Goal: Check status: Check status

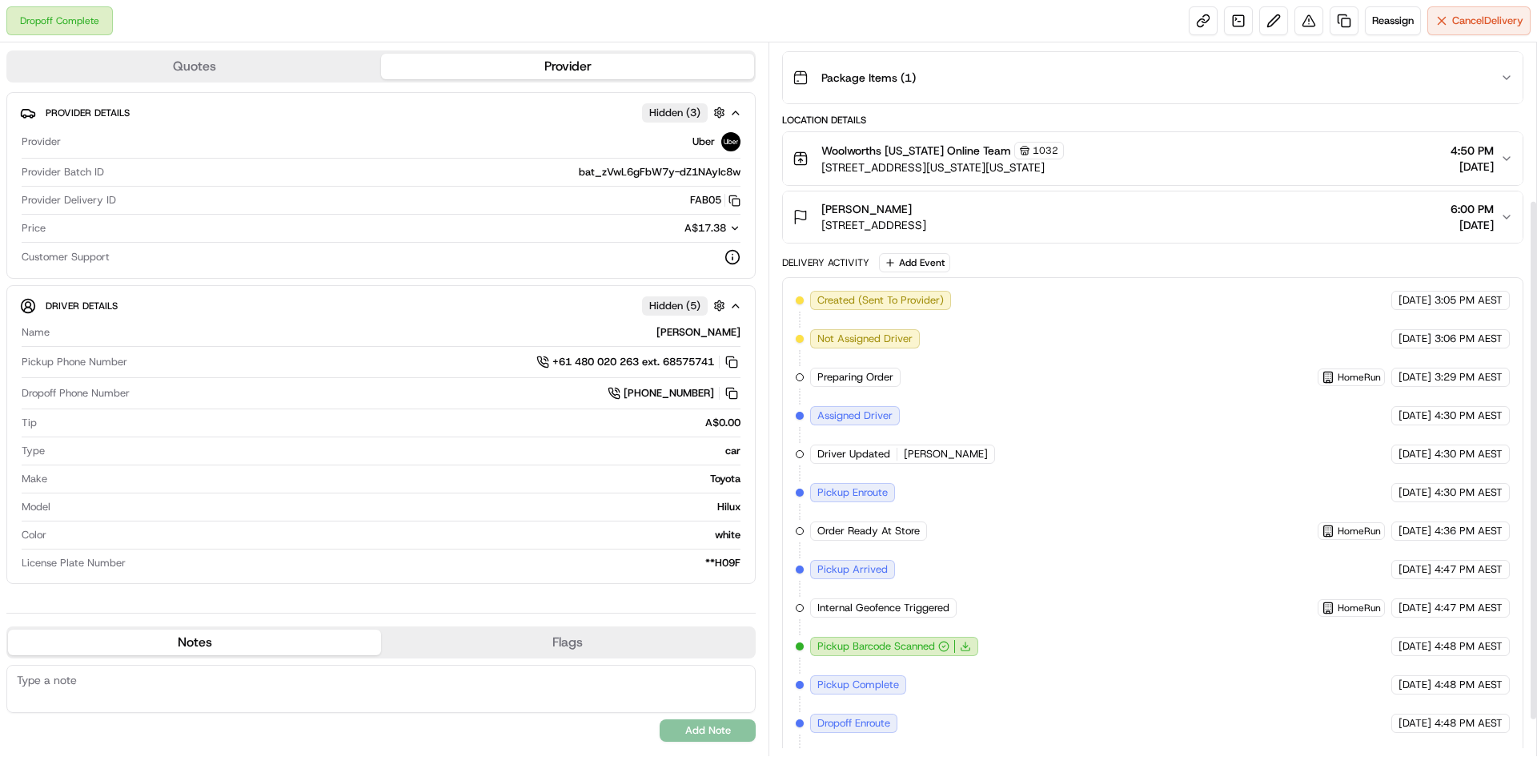
scroll to position [25, 0]
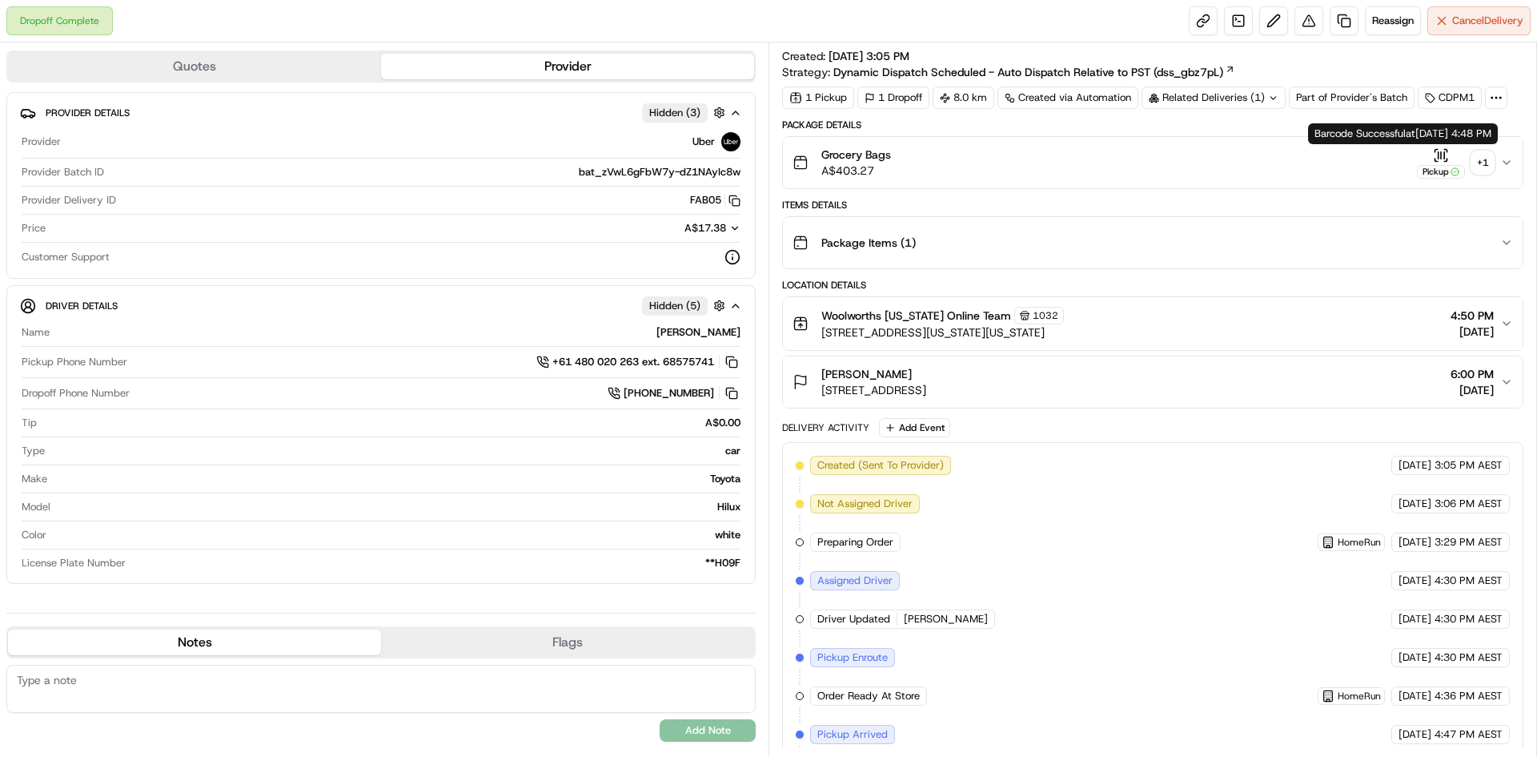
click at [1477, 159] on div "+ 1" at bounding box center [1483, 162] width 22 height 22
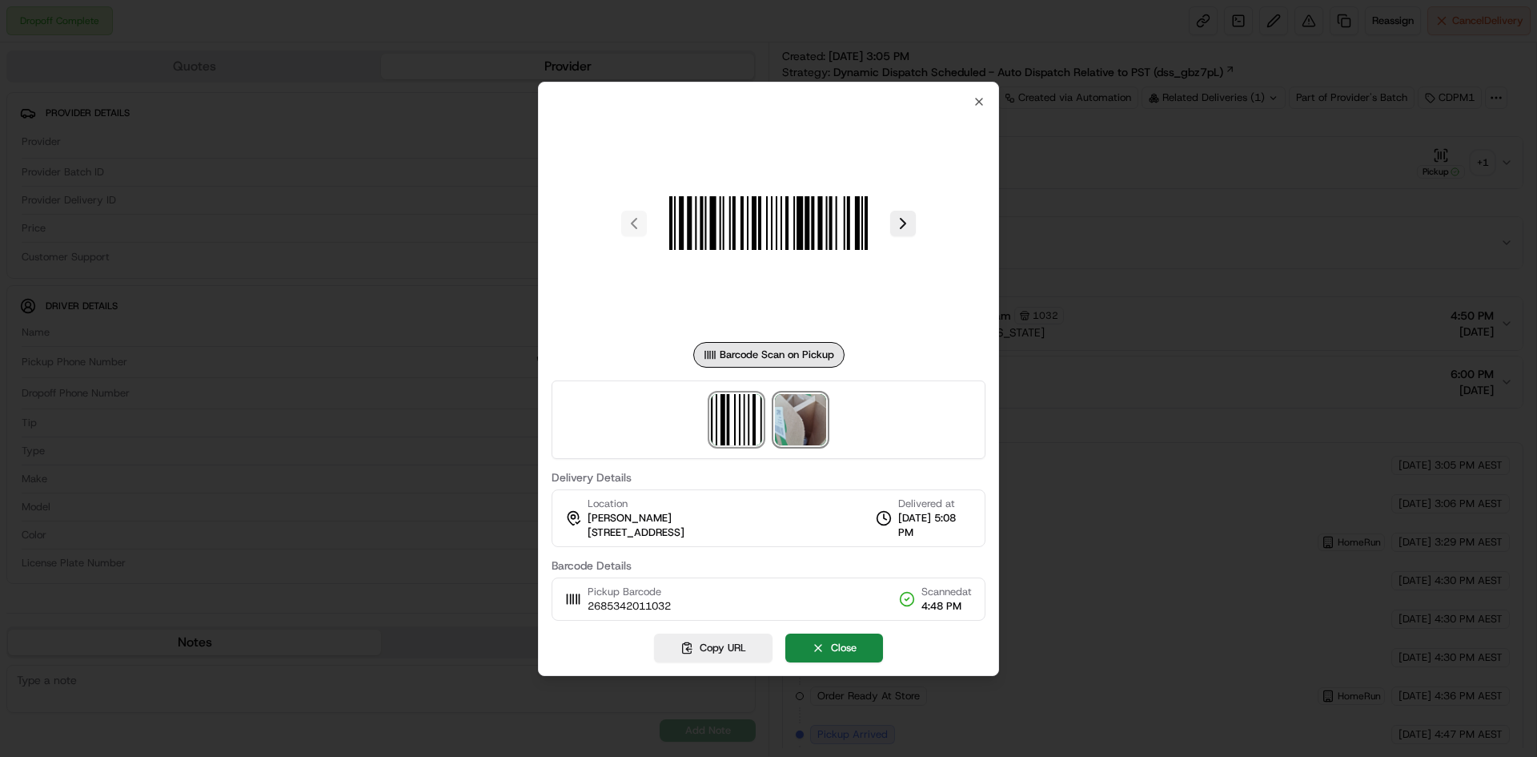
click at [798, 412] on img at bounding box center [800, 419] width 51 height 51
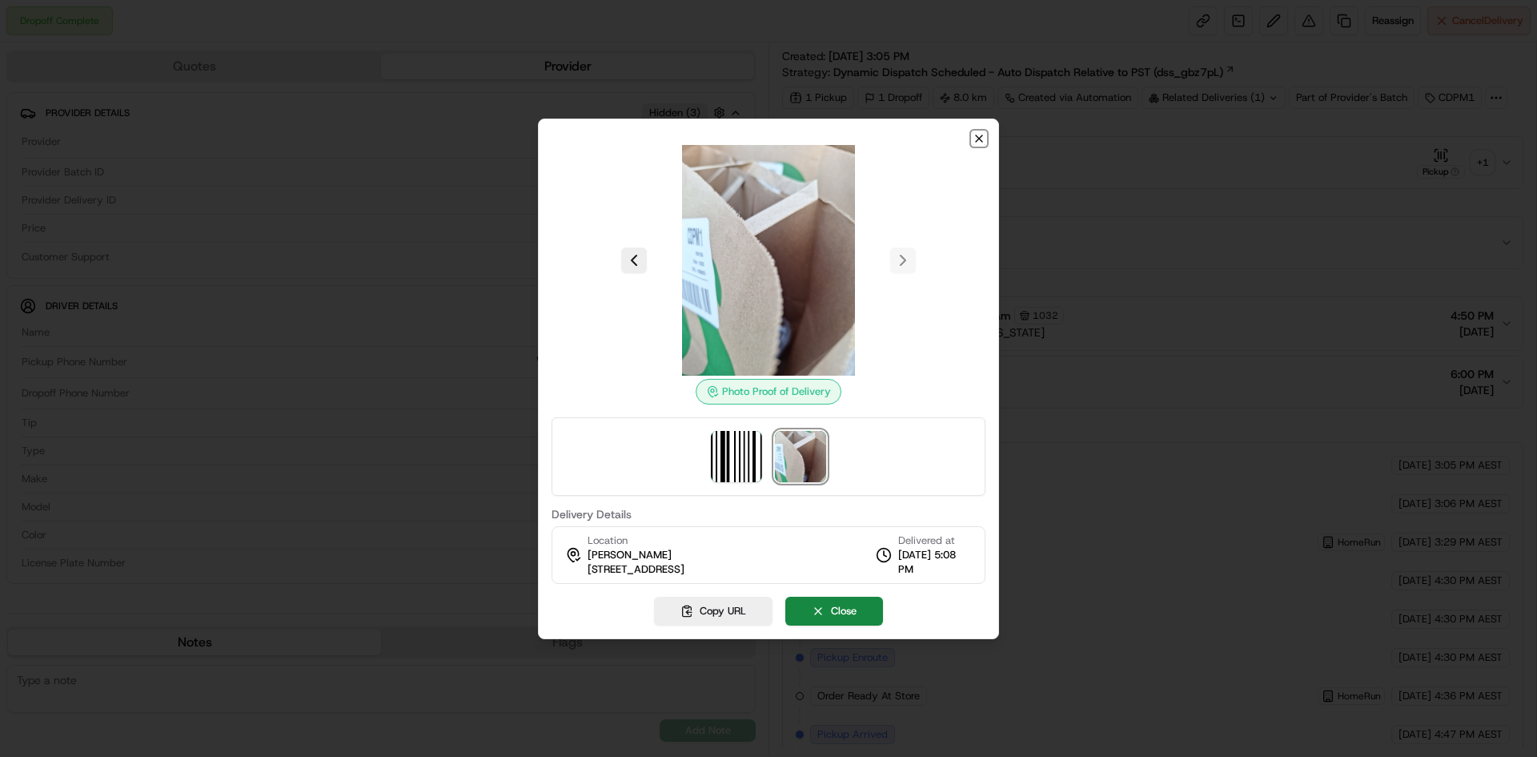
click at [977, 137] on icon "button" at bounding box center [979, 138] width 13 height 13
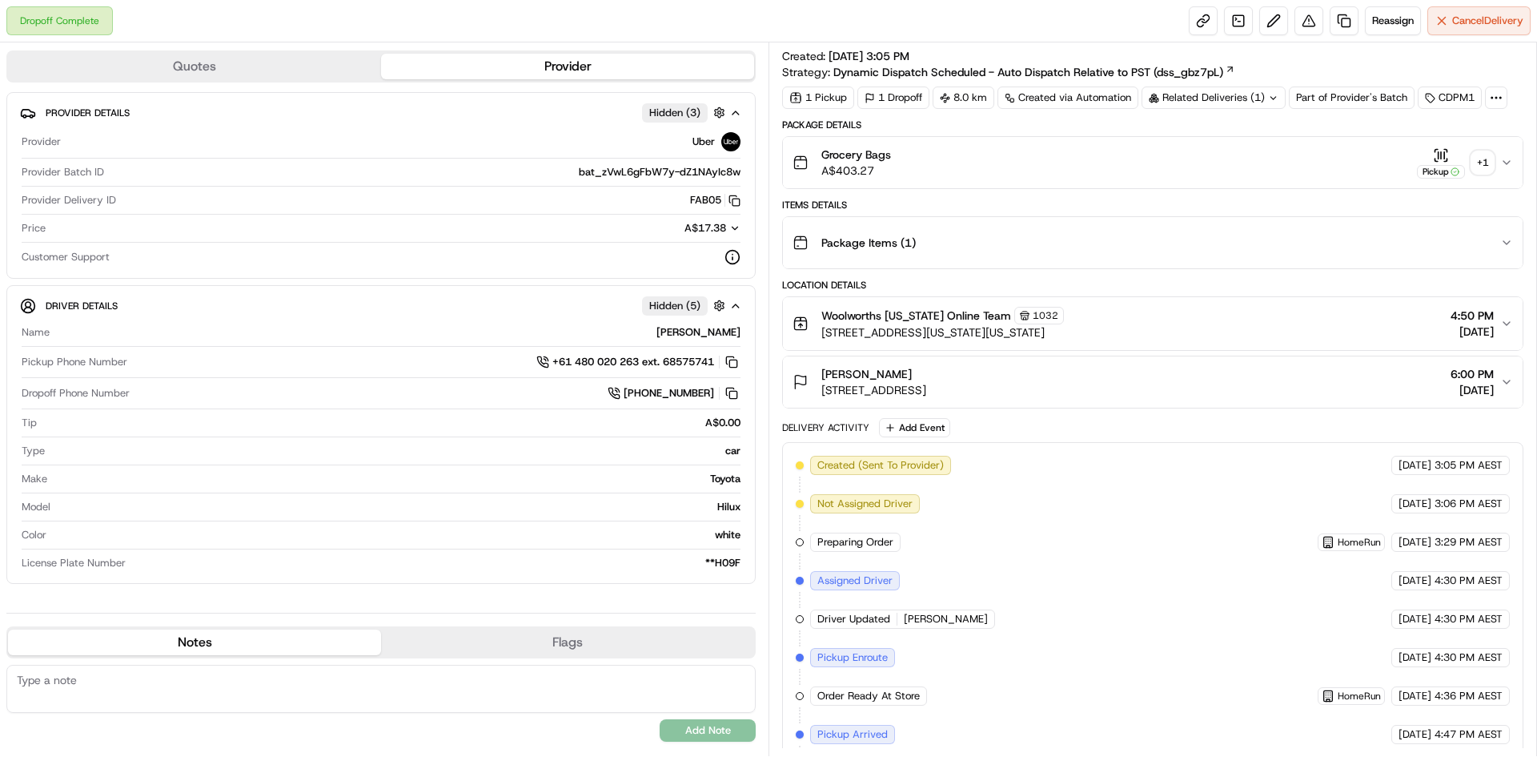
click at [1505, 380] on icon "button" at bounding box center [1507, 382] width 13 height 13
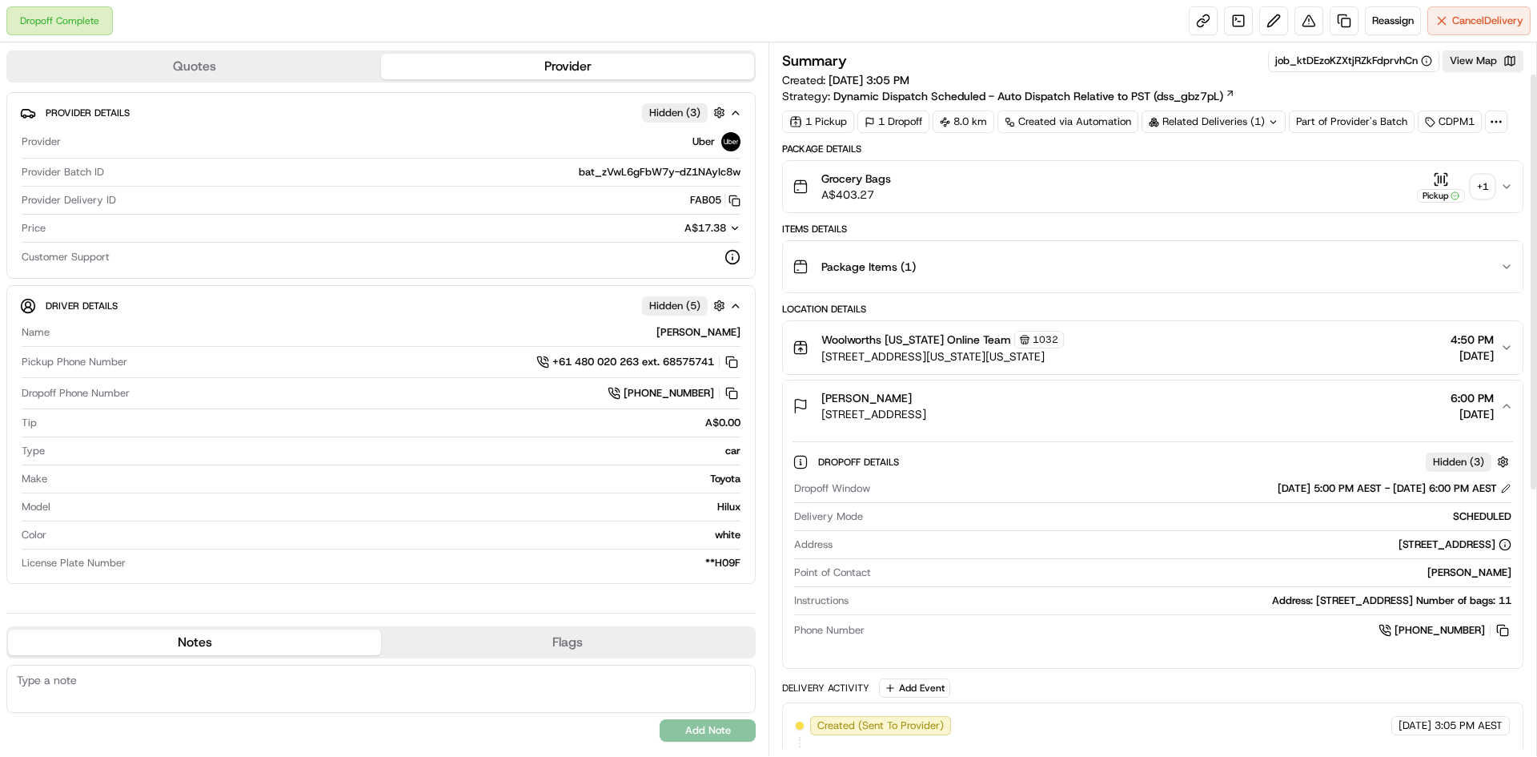
scroll to position [0, 0]
click at [1496, 117] on icon at bounding box center [1496, 122] width 14 height 14
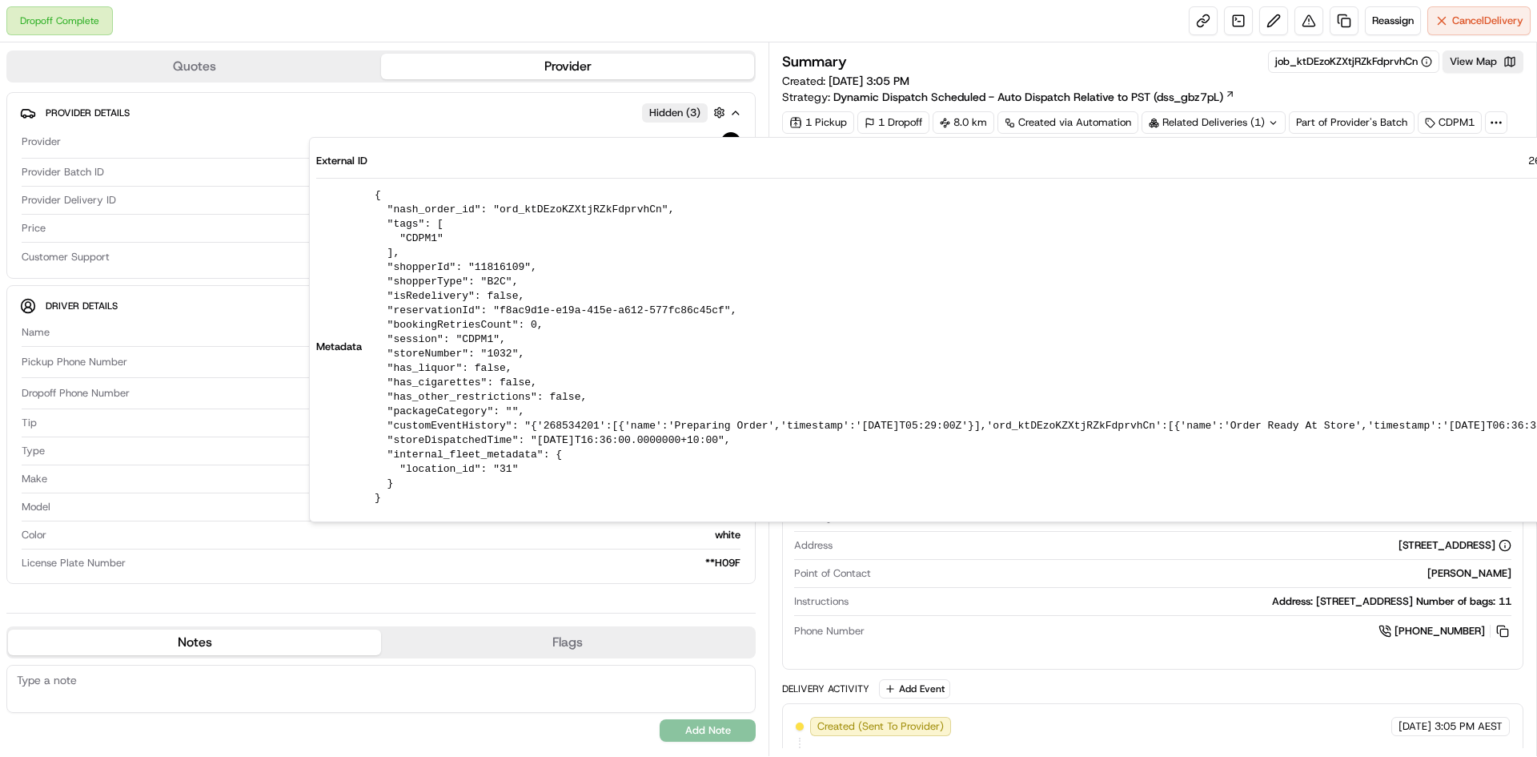
click at [1496, 118] on icon at bounding box center [1496, 122] width 14 height 14
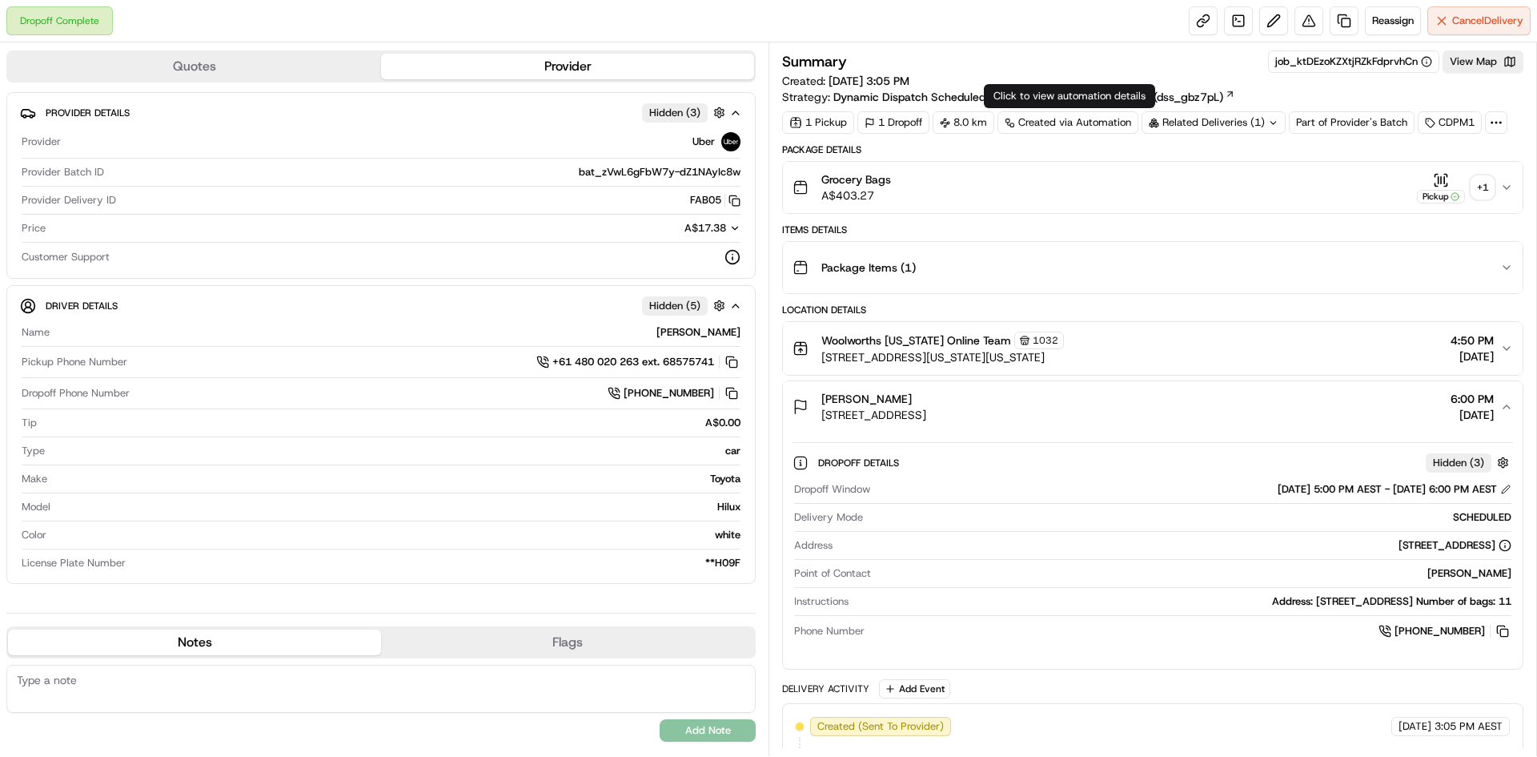
click at [1081, 118] on div "Created via Automation" at bounding box center [1068, 122] width 141 height 22
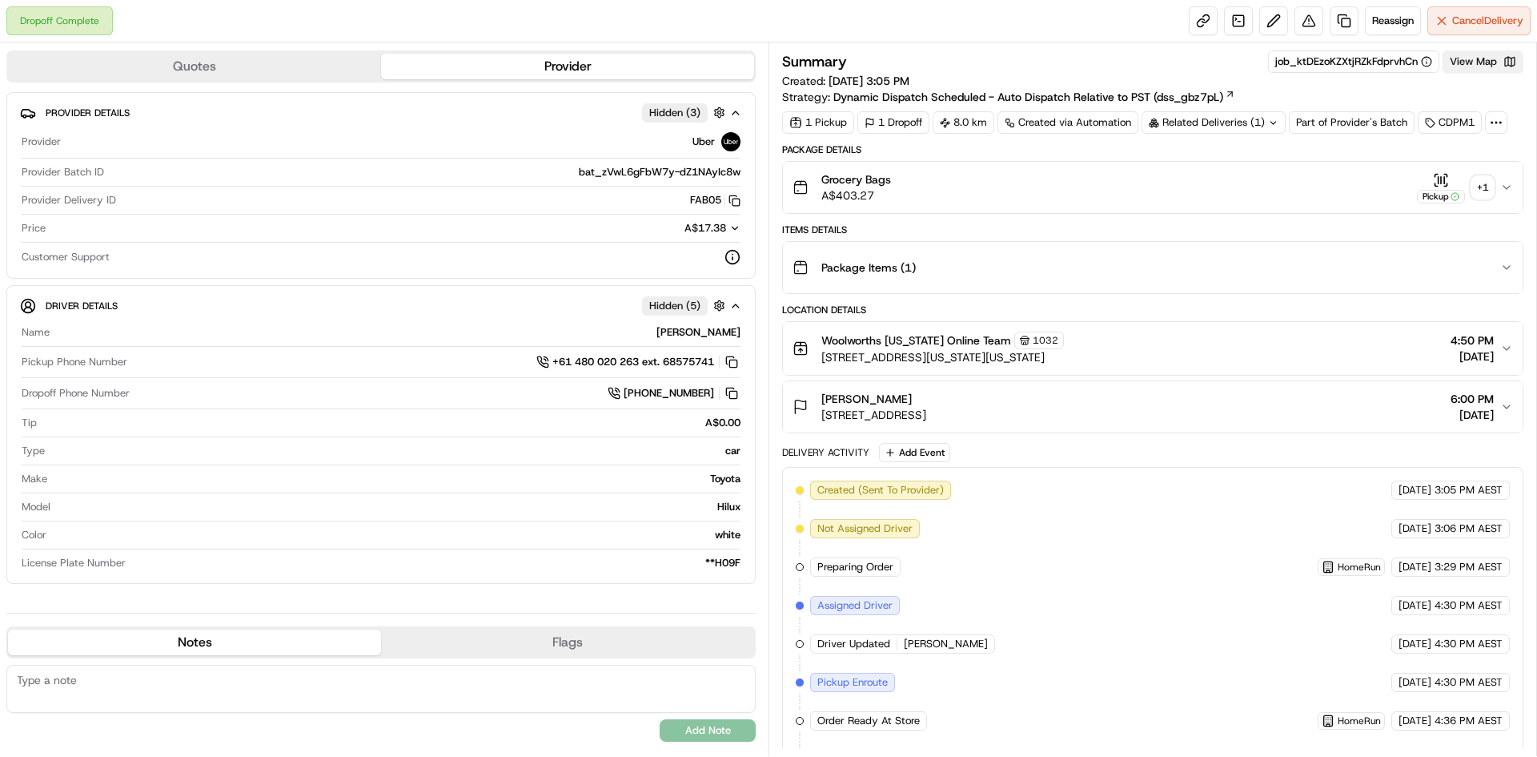
click at [1481, 60] on button "View Map" at bounding box center [1483, 61] width 81 height 22
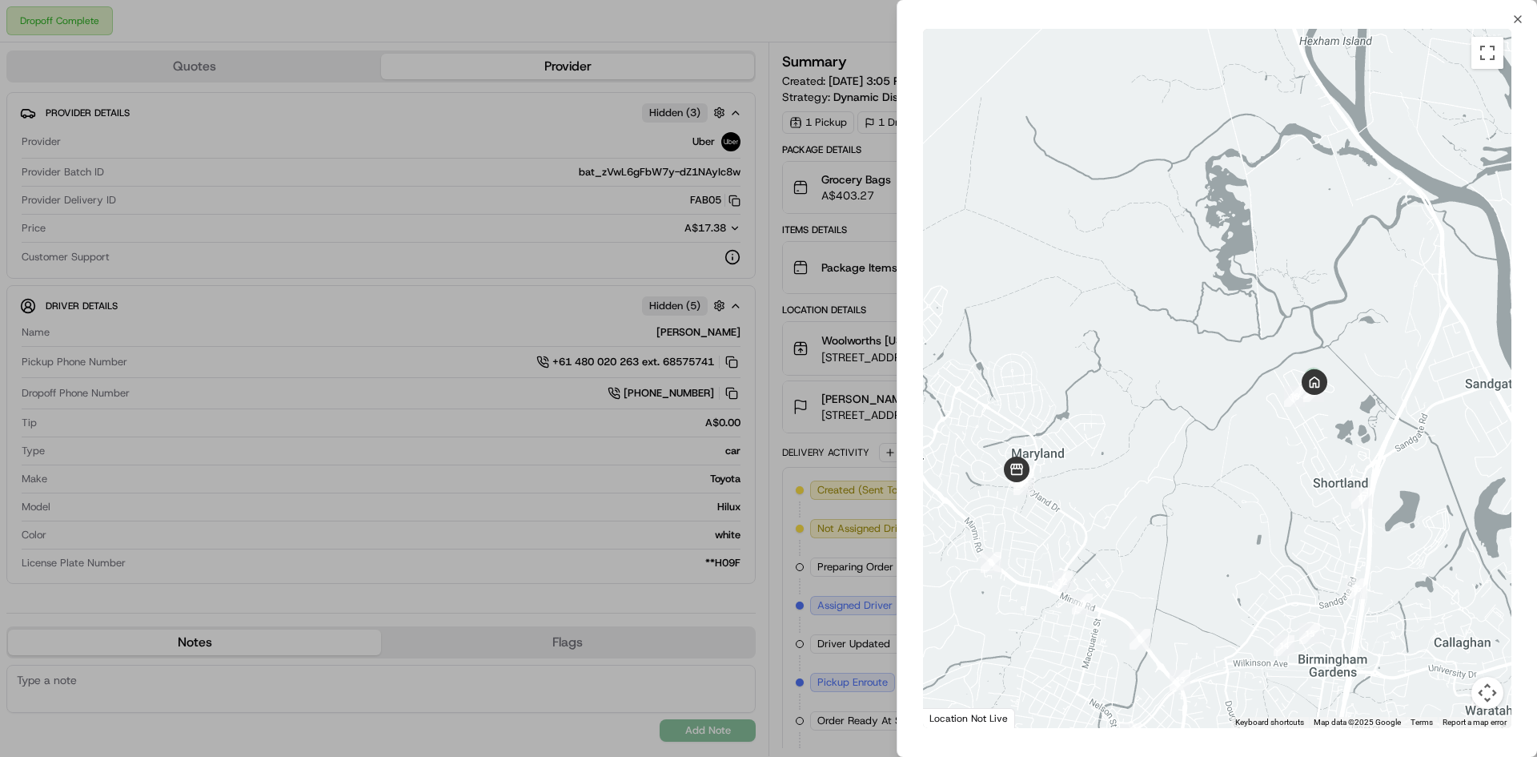
drag, startPoint x: 1323, startPoint y: 288, endPoint x: 1280, endPoint y: 500, distance: 215.6
click at [1280, 500] on div at bounding box center [1217, 378] width 589 height 699
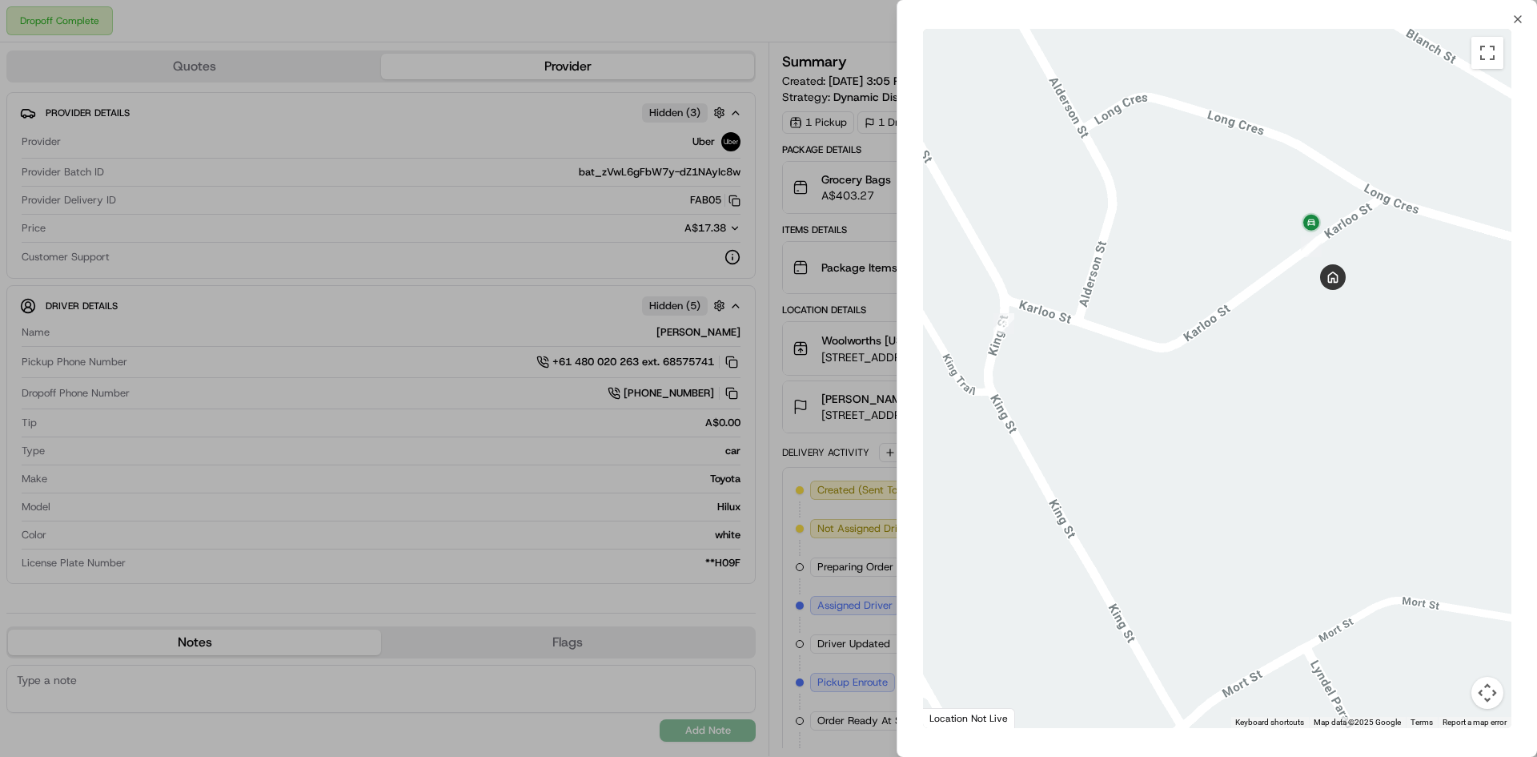
drag, startPoint x: 1092, startPoint y: 116, endPoint x: 1206, endPoint y: 592, distance: 489.1
click at [1205, 592] on div at bounding box center [1217, 378] width 589 height 699
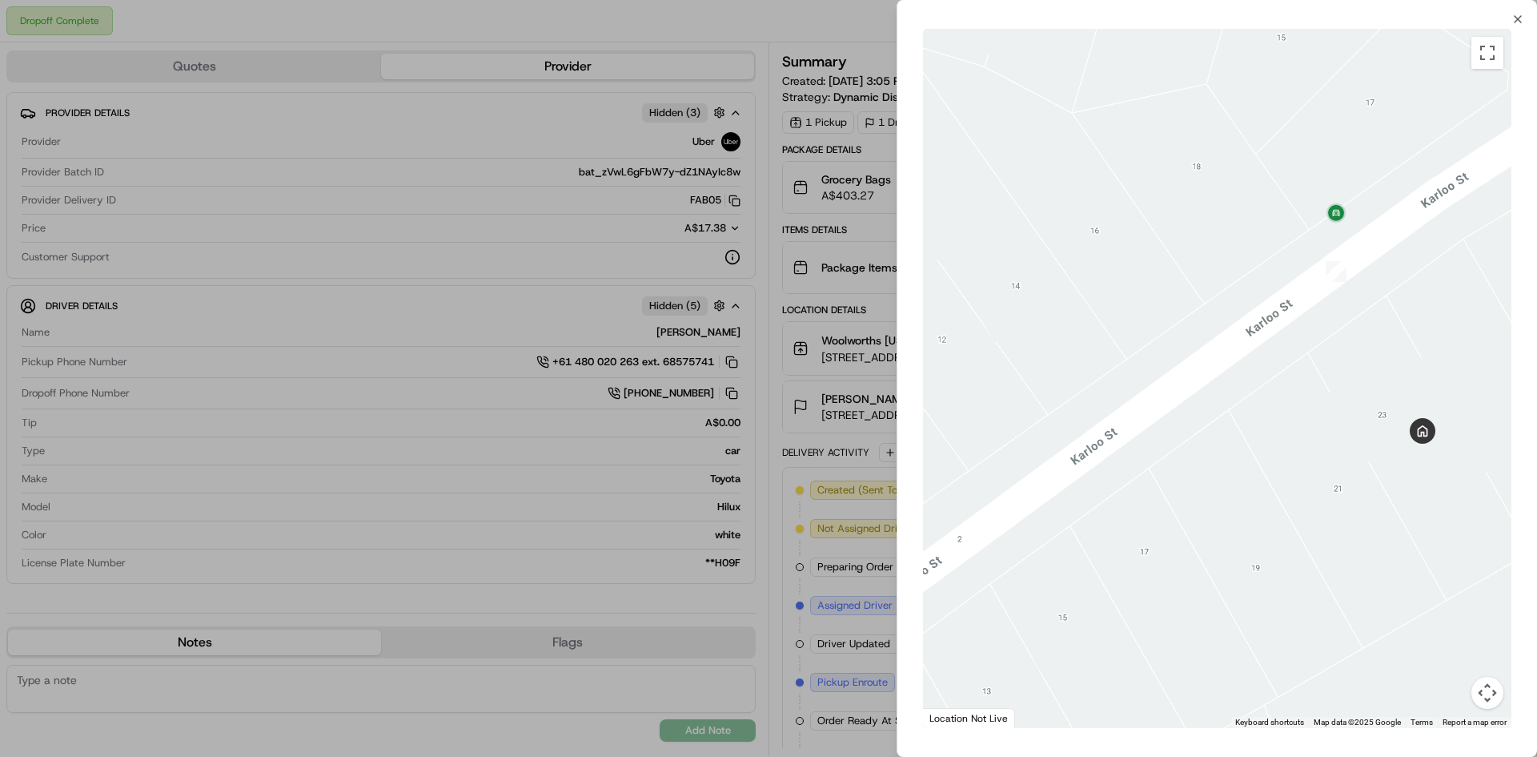
drag, startPoint x: 1369, startPoint y: 176, endPoint x: 1339, endPoint y: 472, distance: 297.8
click at [1339, 472] on div at bounding box center [1217, 378] width 589 height 699
click at [1516, 21] on icon "button" at bounding box center [1518, 19] width 13 height 13
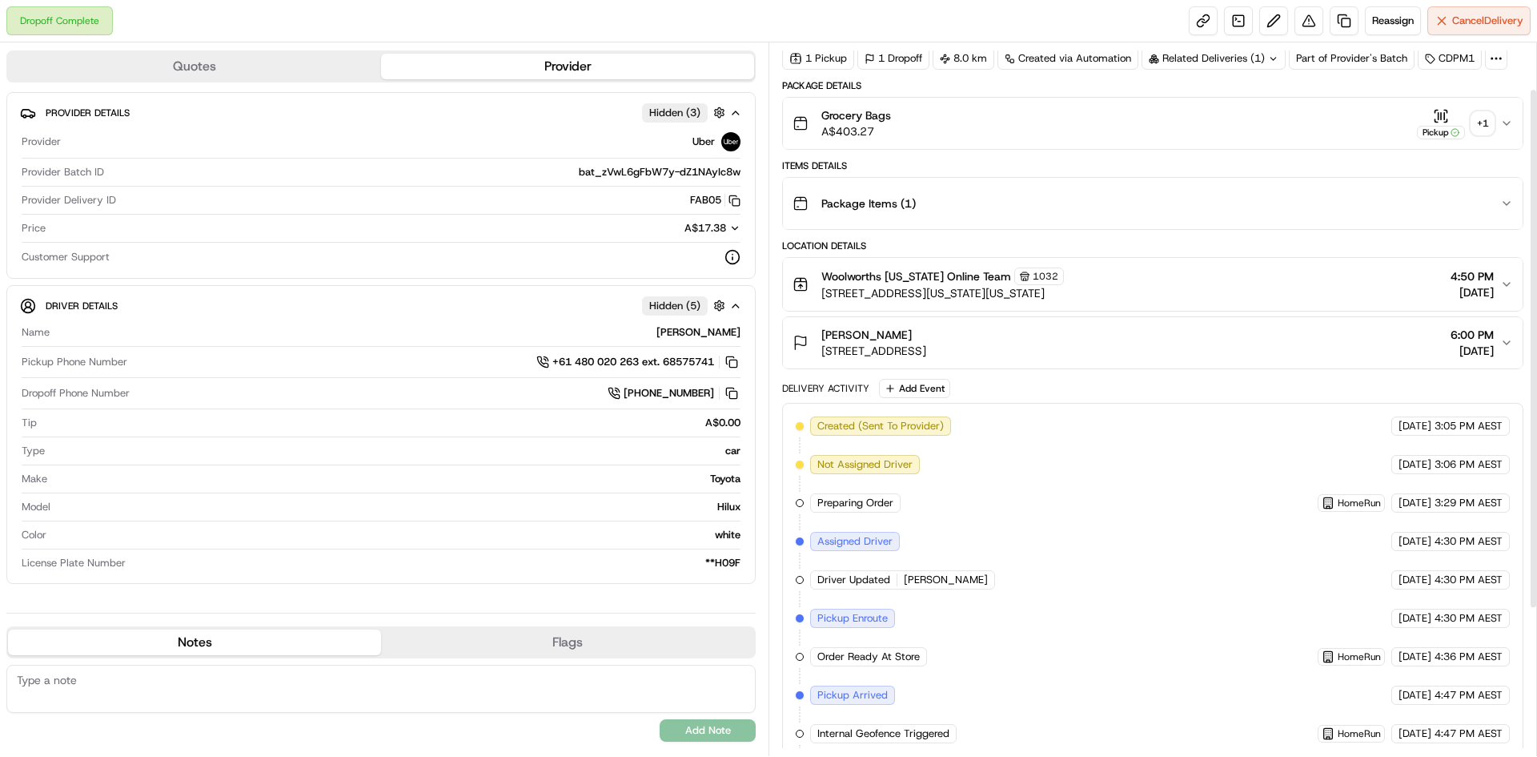
scroll to position [265, 0]
